Goal: Task Accomplishment & Management: Manage account settings

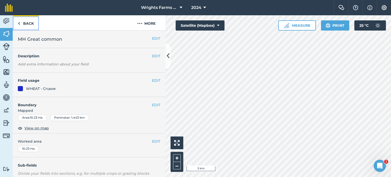
click at [26, 21] on link "Back" at bounding box center [26, 22] width 26 height 15
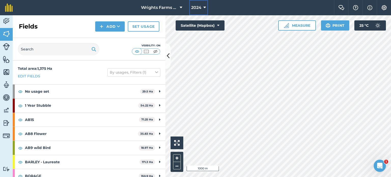
click at [198, 7] on span "2024" at bounding box center [196, 8] width 10 height 6
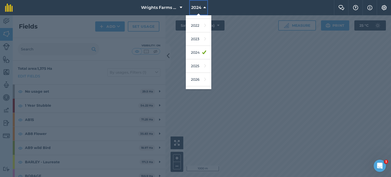
scroll to position [67, 0]
click at [199, 63] on link "2025" at bounding box center [198, 63] width 25 height 13
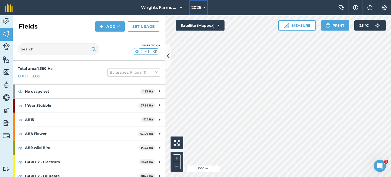
click at [197, 11] on button "2025" at bounding box center [199, 7] width 18 height 15
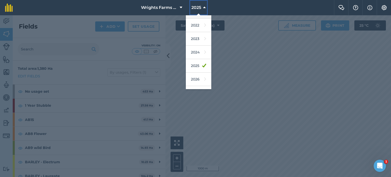
scroll to position [65, 0]
click at [199, 77] on link "2026" at bounding box center [198, 78] width 25 height 13
